Goal: Information Seeking & Learning: Check status

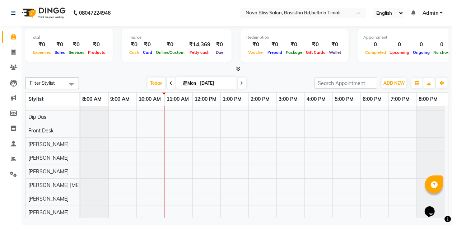
click at [357, 13] on span at bounding box center [360, 14] width 9 height 7
click at [356, 12] on span at bounding box center [360, 14] width 9 height 7
click at [15, 53] on icon at bounding box center [13, 52] width 4 height 5
select select "service"
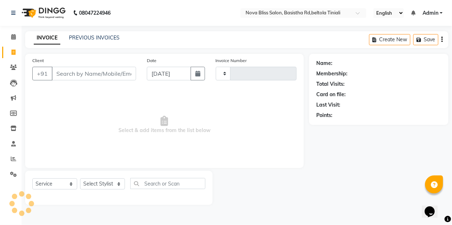
type input "0838"
select select "6211"
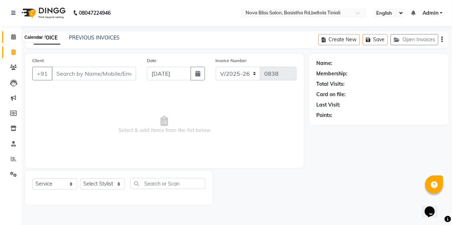
click at [12, 37] on icon at bounding box center [13, 36] width 5 height 5
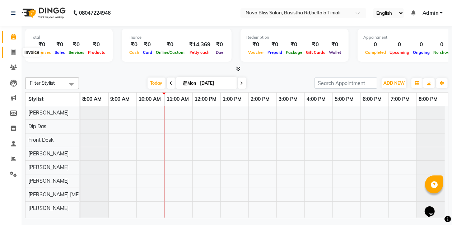
click at [9, 53] on span at bounding box center [13, 52] width 13 height 8
select select "service"
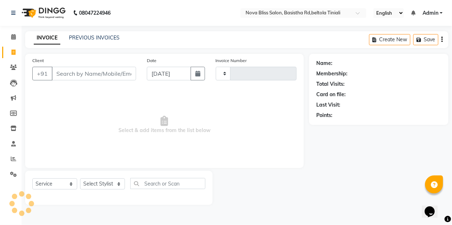
type input "0838"
select select "6211"
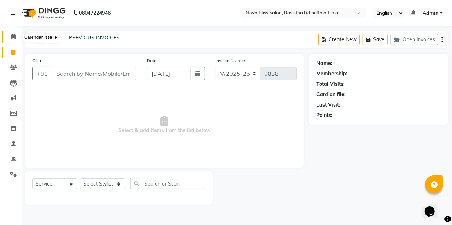
click at [13, 39] on icon at bounding box center [13, 36] width 5 height 5
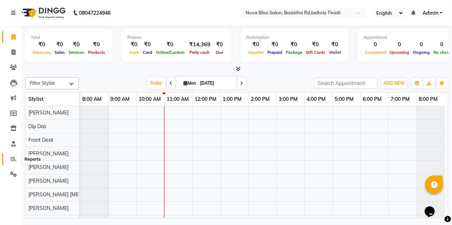
click at [11, 159] on icon at bounding box center [13, 158] width 5 height 5
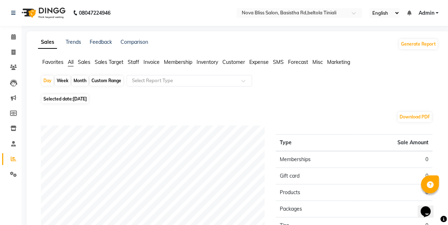
click at [78, 96] on span "[DATE]" at bounding box center [80, 98] width 14 height 5
select select "9"
select select "2025"
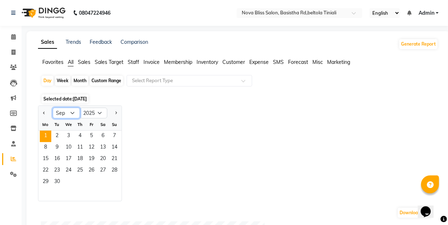
click at [72, 111] on select "Jan Feb Mar Apr May Jun [DATE] Aug Sep Oct Nov Dec" at bounding box center [66, 113] width 27 height 11
select select "8"
click at [53, 108] on select "Jan Feb Mar Apr May Jun [DATE] Aug Sep Oct Nov Dec" at bounding box center [66, 113] width 27 height 11
click at [88, 135] on span "1" at bounding box center [91, 136] width 11 height 11
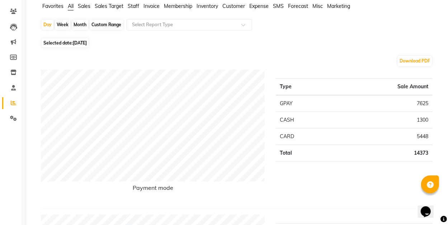
scroll to position [48, 0]
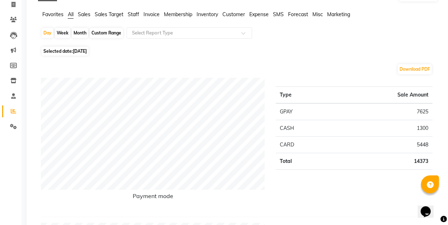
click at [80, 34] on div "Month" at bounding box center [80, 33] width 17 height 10
select select "8"
select select "2025"
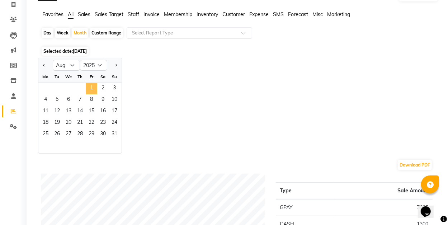
click at [92, 88] on span "1" at bounding box center [91, 88] width 11 height 11
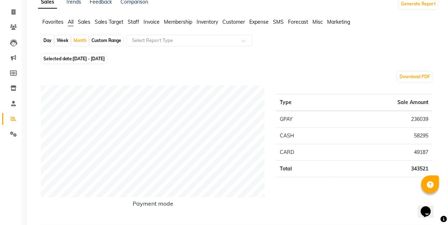
scroll to position [0, 0]
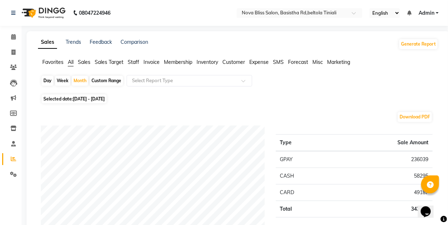
click at [135, 62] on span "Staff" at bounding box center [133, 62] width 11 height 6
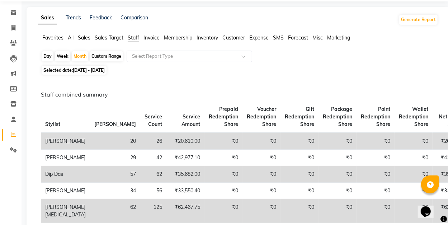
scroll to position [24, 0]
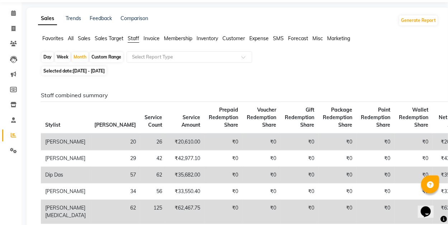
click at [16, 14] on span at bounding box center [13, 13] width 13 height 8
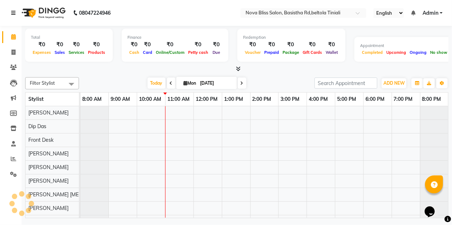
scroll to position [0, 4]
